Goal: Find specific page/section: Find specific page/section

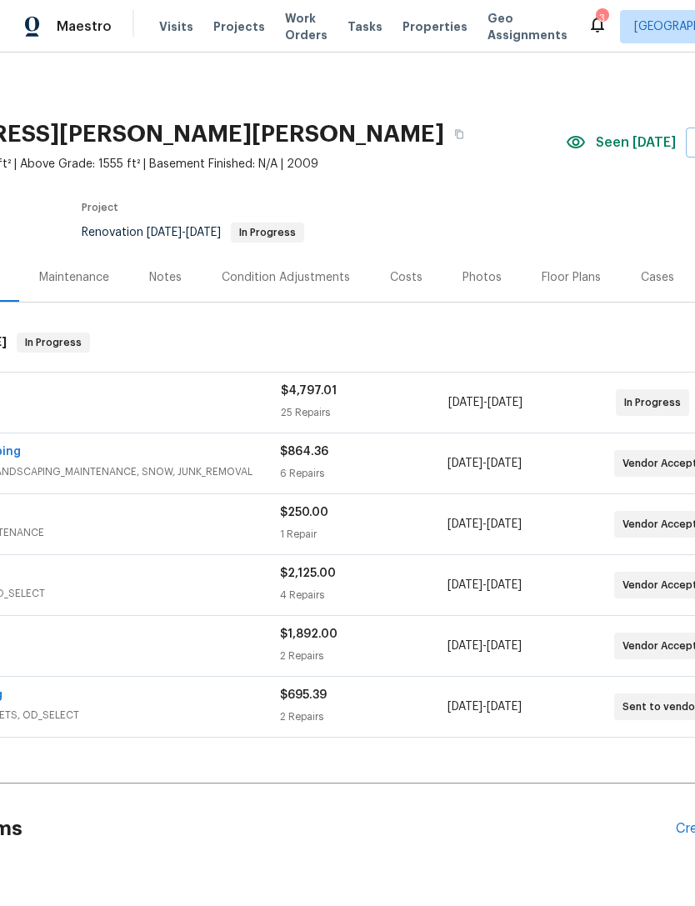
scroll to position [0, 165]
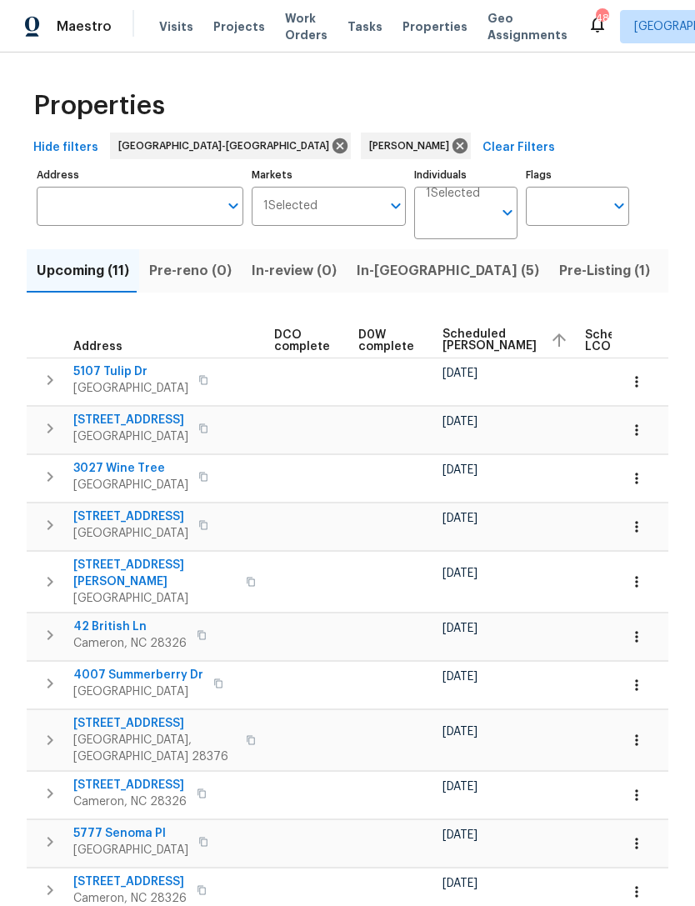
scroll to position [0, 381]
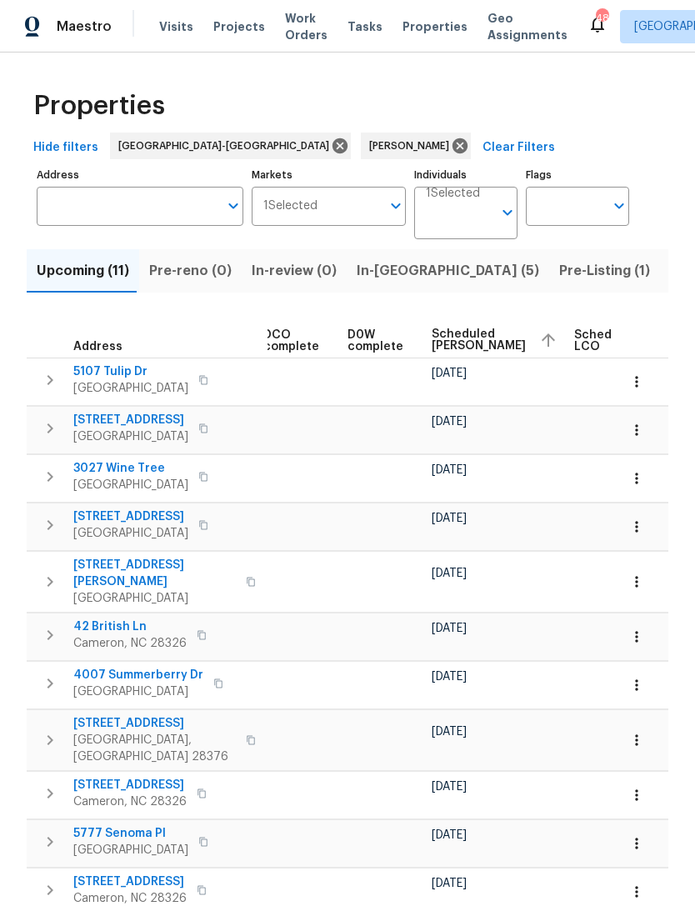
click at [559, 267] on span "Pre-Listing (1)" at bounding box center [604, 270] width 91 height 23
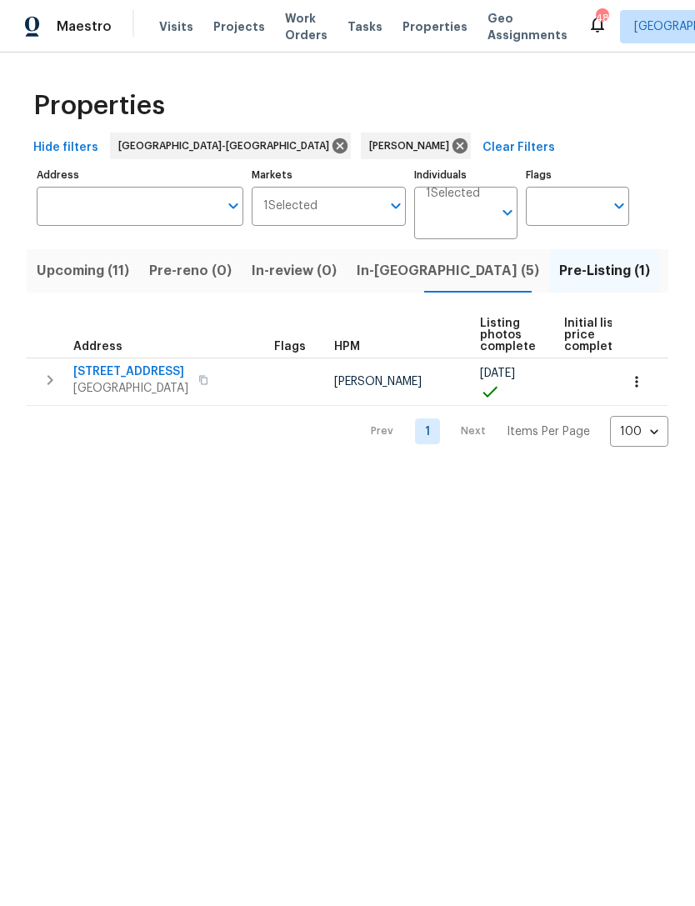
click at [92, 274] on span "Upcoming (11)" at bounding box center [83, 270] width 92 height 23
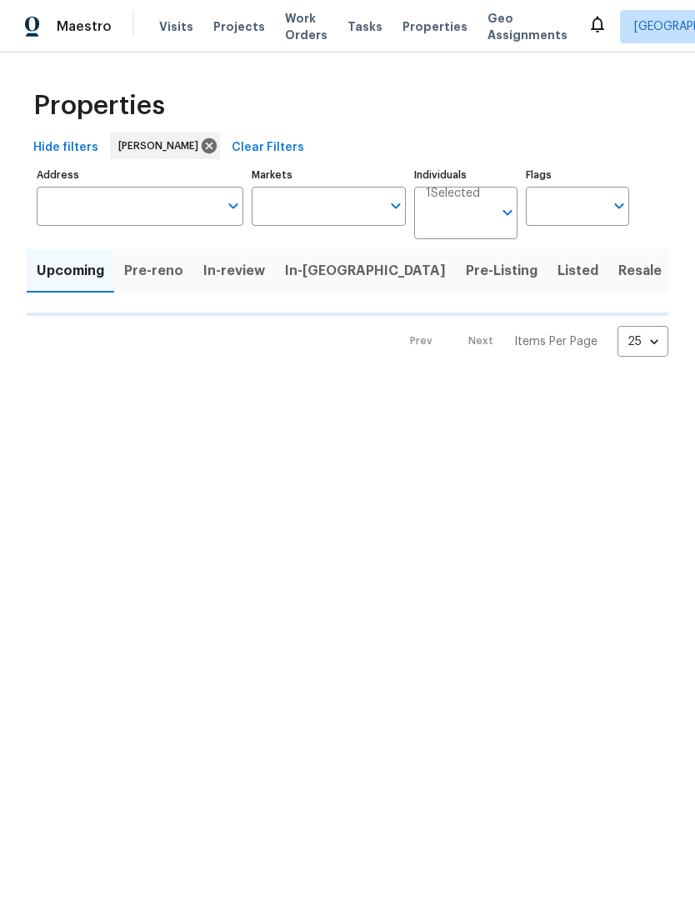
type input "100"
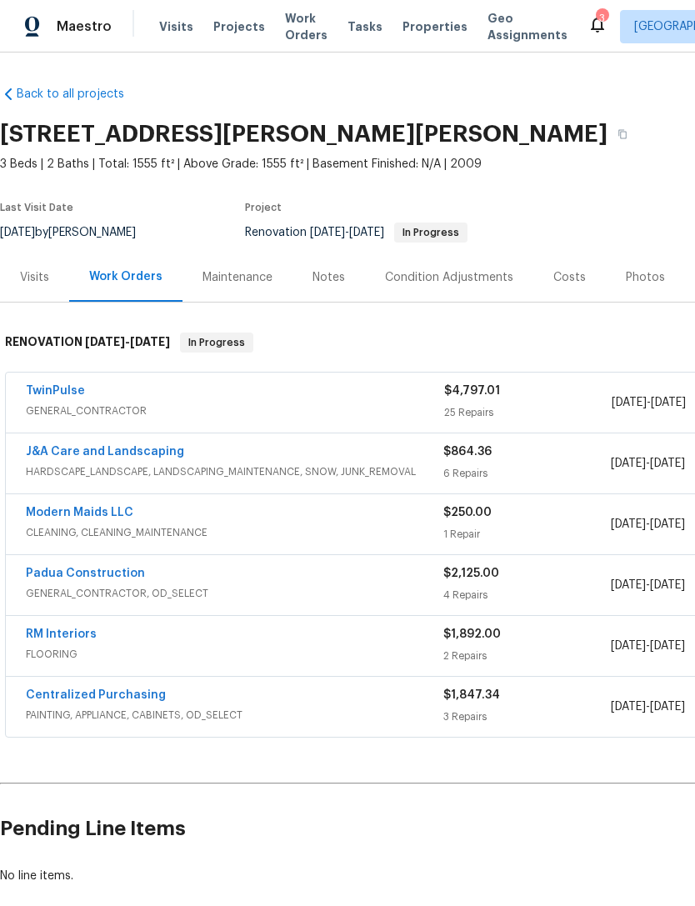
click at [569, 265] on div "Costs" at bounding box center [569, 276] width 72 height 49
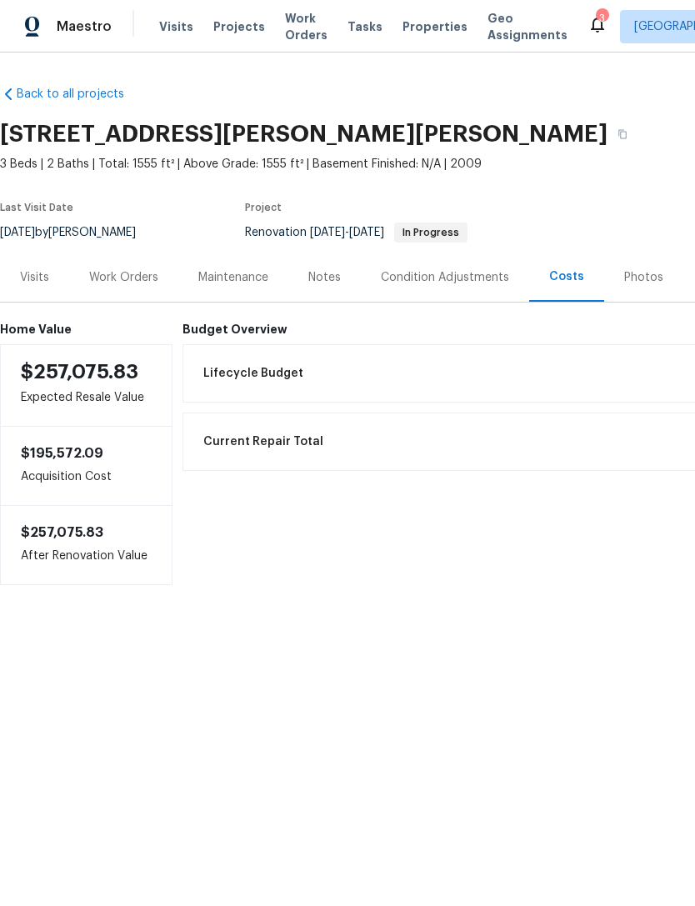
click at [109, 282] on div "Work Orders" at bounding box center [123, 277] width 69 height 17
